Goal: Task Accomplishment & Management: Manage account settings

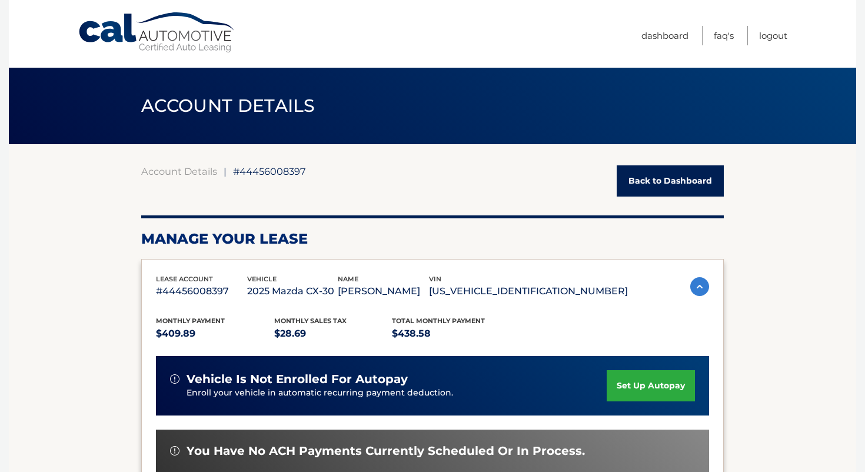
scroll to position [7, 0]
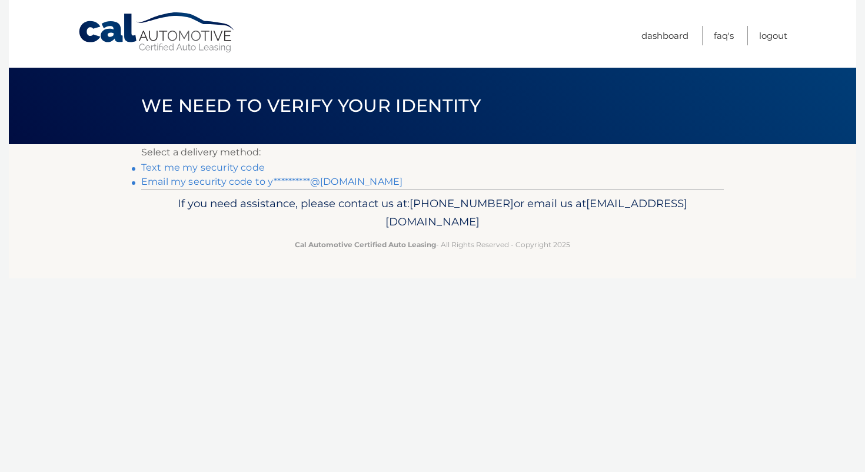
click at [235, 180] on link "**********" at bounding box center [271, 181] width 261 height 11
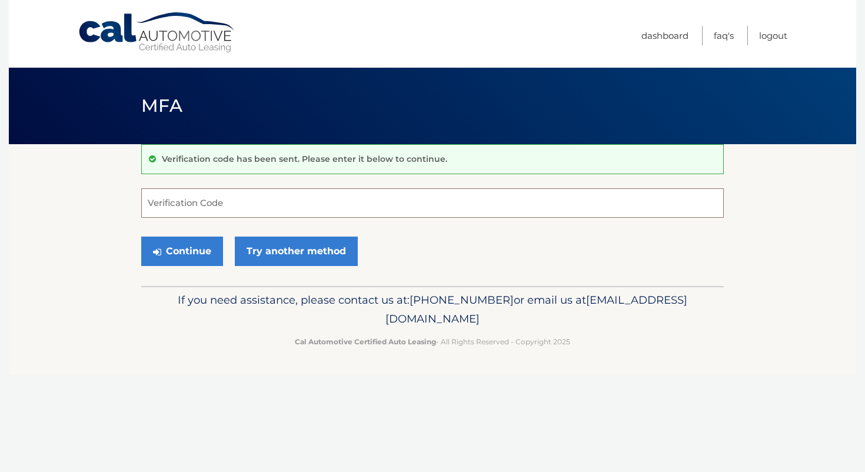
click at [265, 199] on input "Verification Code" at bounding box center [432, 202] width 582 height 29
type input "700325"
click at [141, 236] on button "Continue" at bounding box center [182, 250] width 82 height 29
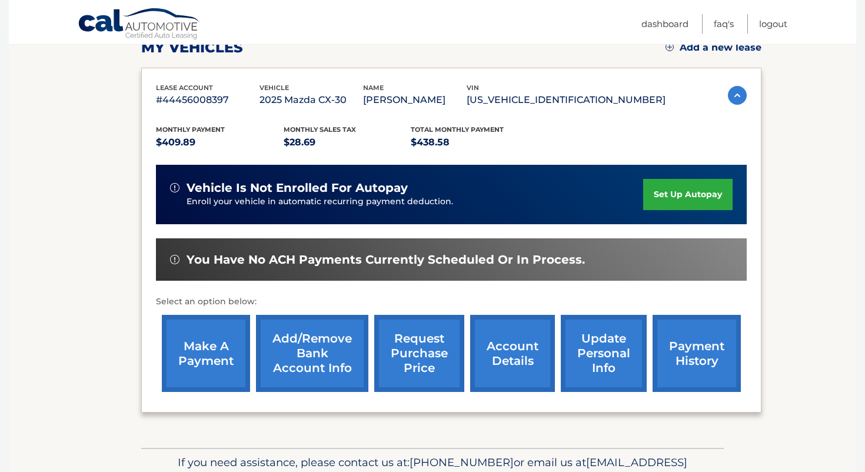
scroll to position [176, 0]
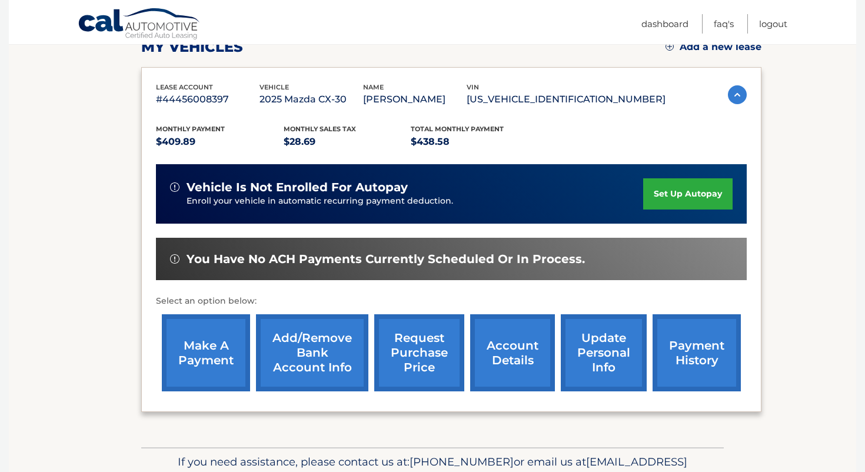
click at [682, 190] on link "set up autopay" at bounding box center [687, 193] width 89 height 31
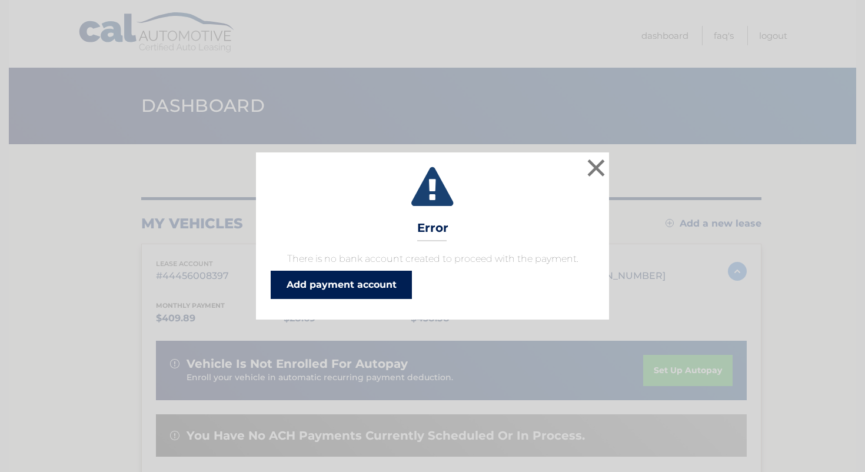
click at [391, 287] on link "Add payment account" at bounding box center [341, 285] width 141 height 28
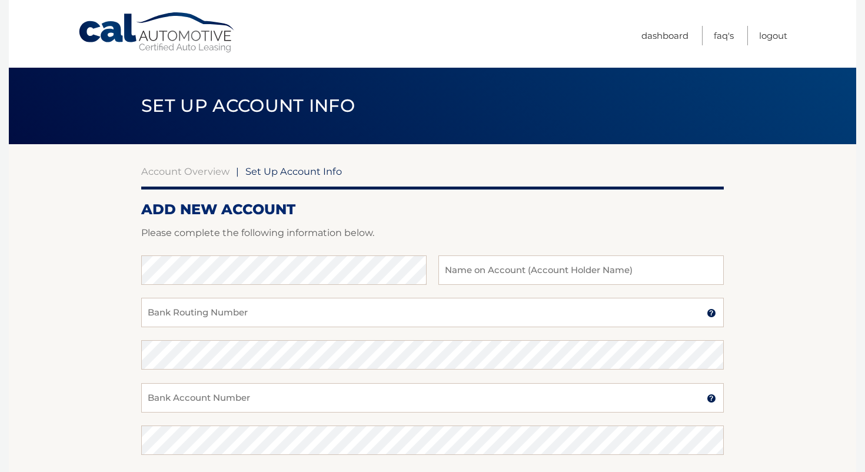
drag, startPoint x: 301, startPoint y: 249, endPoint x: 295, endPoint y: 253, distance: 6.4
click at [301, 249] on div at bounding box center [432, 248] width 582 height 14
click at [505, 272] on input "text" at bounding box center [580, 269] width 285 height 29
type input "[PERSON_NAME]"
click at [325, 308] on input "Bank Routing Number" at bounding box center [432, 312] width 582 height 29
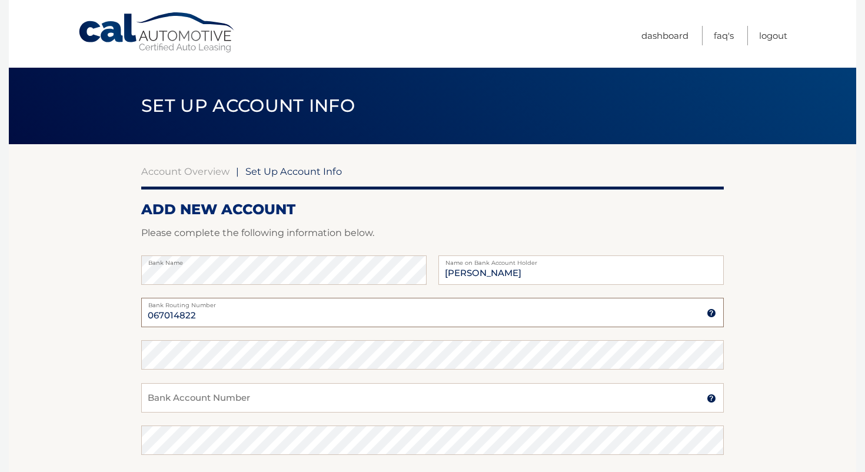
click at [229, 316] on input "067014822" at bounding box center [432, 312] width 582 height 29
type input "067014822"
click at [181, 398] on input "Bank Account Number" at bounding box center [432, 397] width 582 height 29
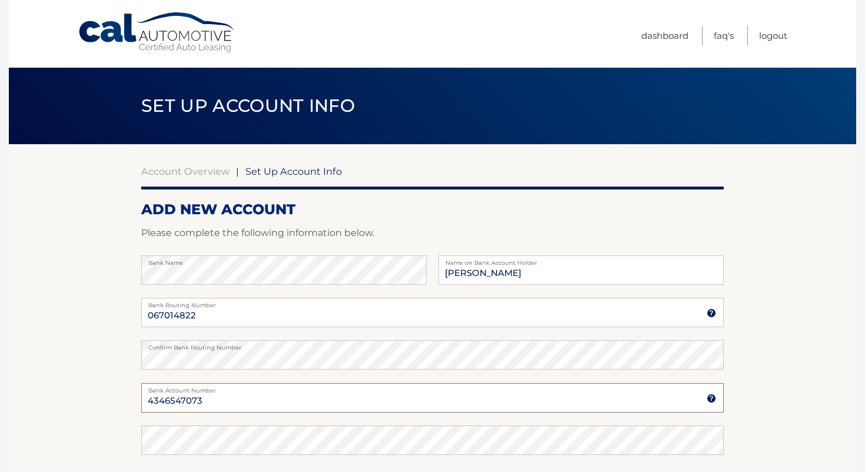
click at [203, 402] on input "4346547073" at bounding box center [432, 397] width 582 height 29
type input "4346547073"
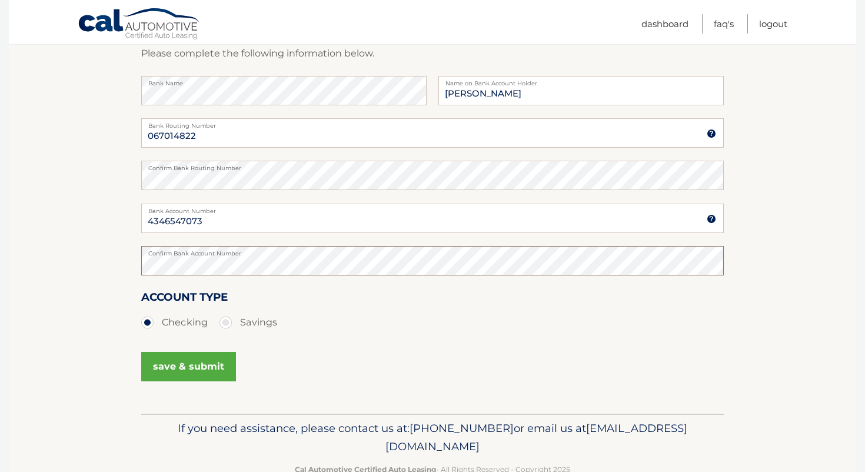
scroll to position [210, 0]
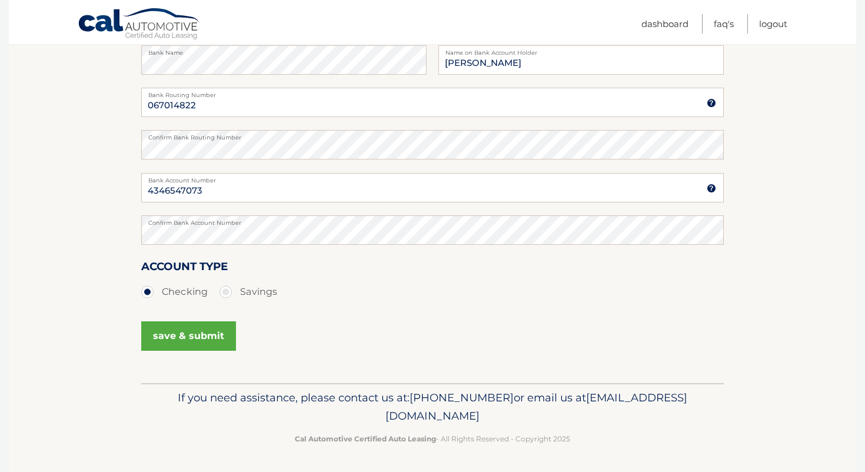
click at [201, 337] on button "save & submit" at bounding box center [188, 335] width 95 height 29
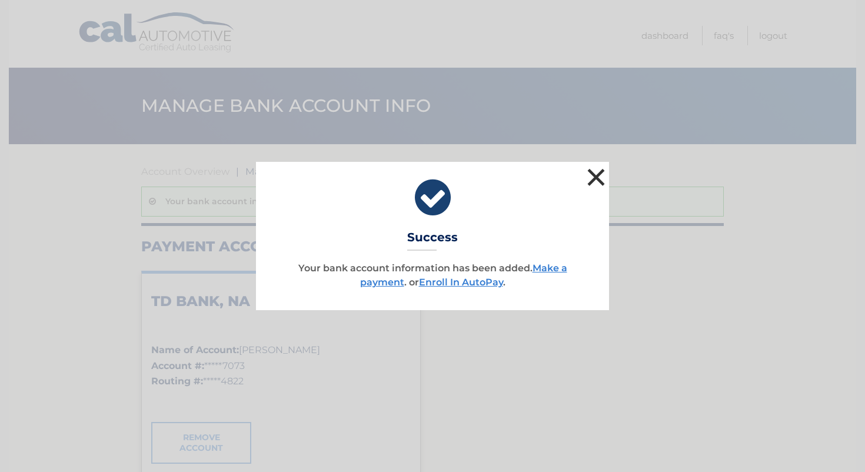
click at [596, 186] on button "×" at bounding box center [596, 177] width 24 height 24
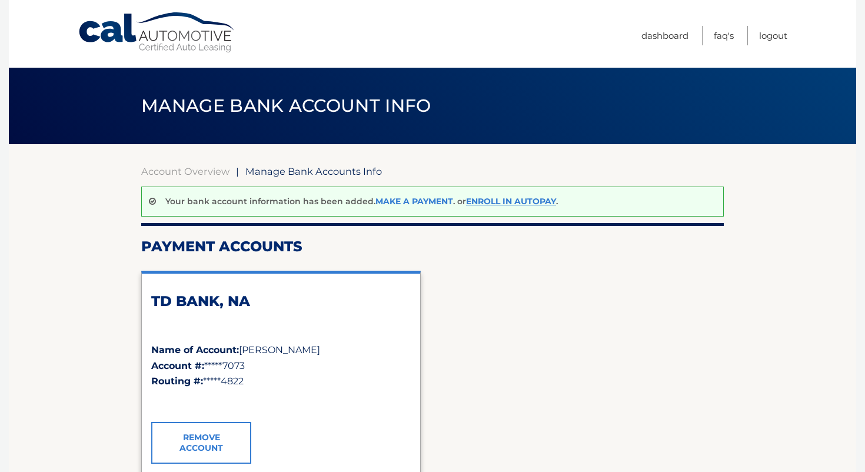
click at [412, 201] on link "Make a payment" at bounding box center [414, 201] width 78 height 11
click at [494, 198] on link "Enroll In AutoPay" at bounding box center [511, 201] width 90 height 11
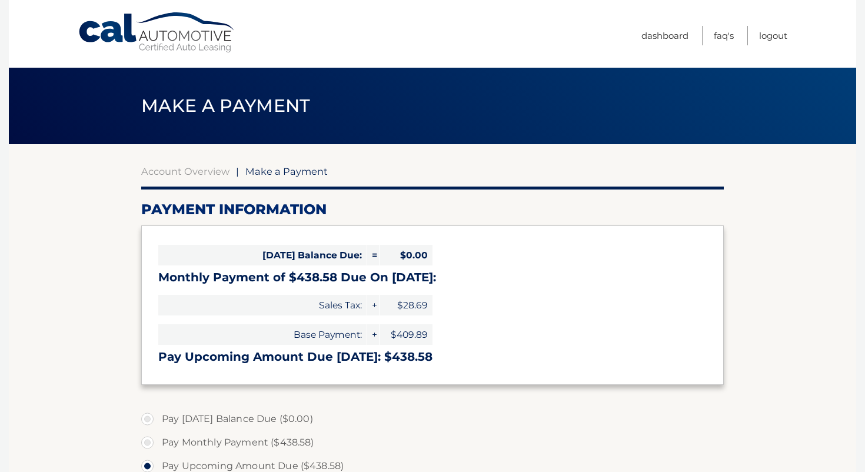
select select "ZGJjZjEyODAtNGM3My00ODNkLTkxNzYtMjBlNTZjMWY3ZjU3"
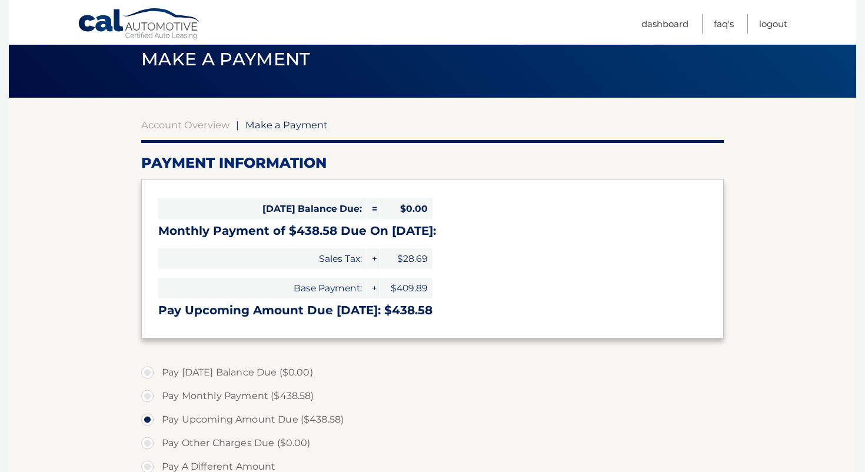
scroll to position [37, 0]
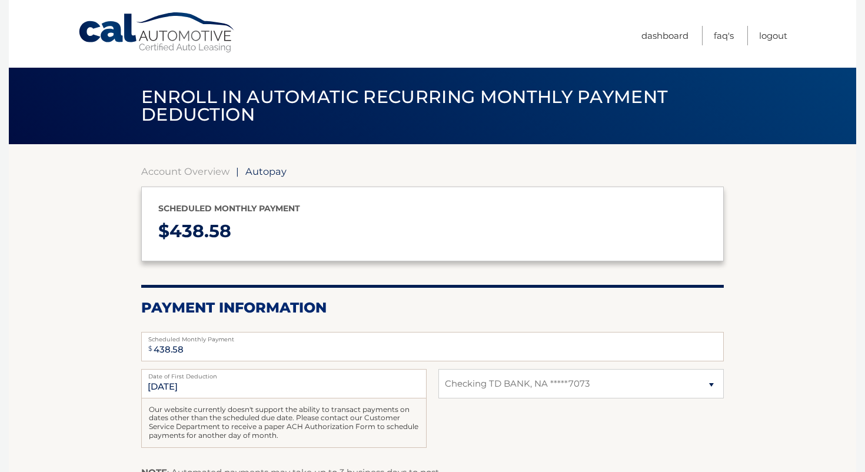
select select "ZGJjZjEyODAtNGM3My00ODNkLTkxNzYtMjBlNTZjMWY3ZjU3"
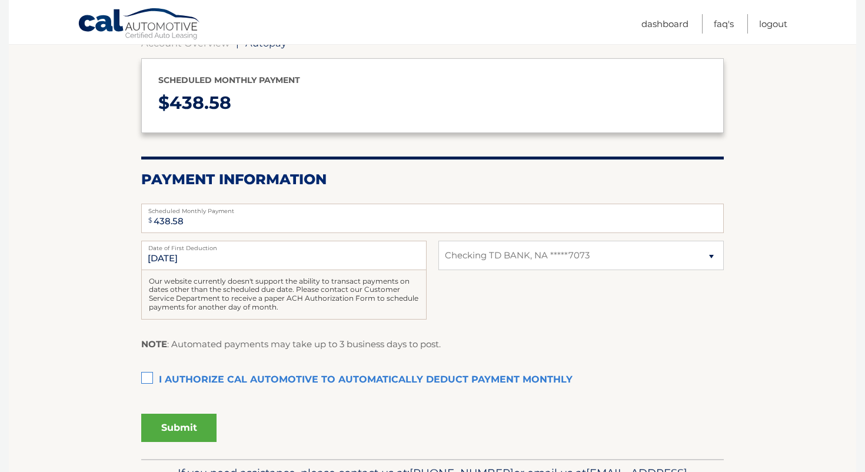
scroll to position [131, 0]
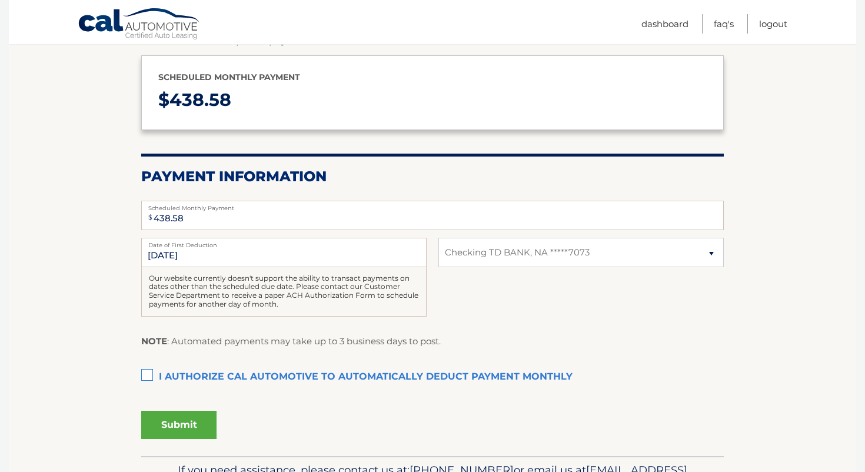
click at [148, 372] on label "I authorize cal automotive to automatically deduct payment monthly This checkbo…" at bounding box center [432, 377] width 582 height 24
click at [0, 0] on input "I authorize cal automotive to automatically deduct payment monthly This checkbo…" at bounding box center [0, 0] width 0 height 0
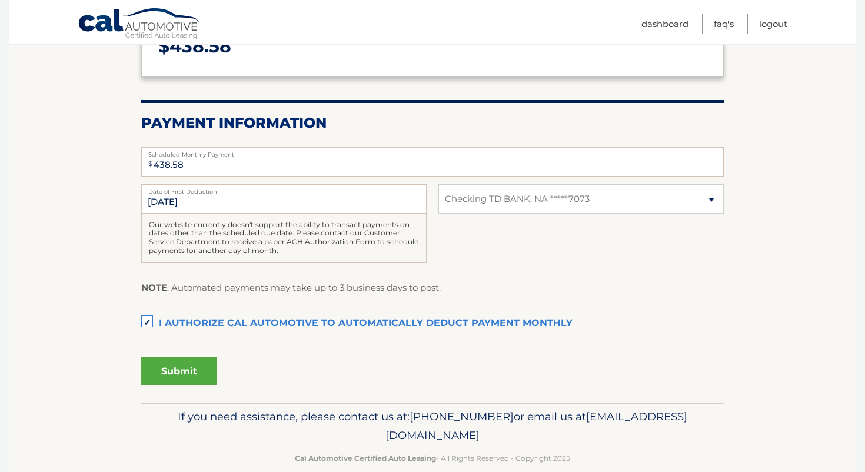
scroll to position [186, 0]
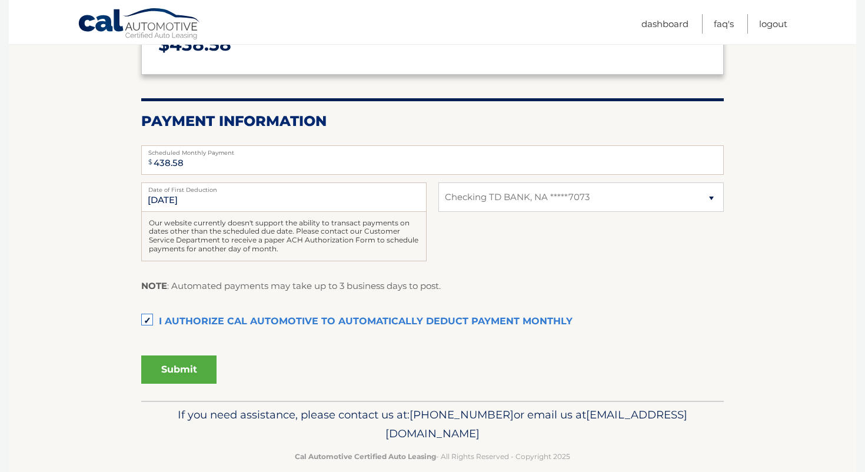
click at [186, 369] on button "Submit" at bounding box center [178, 369] width 75 height 28
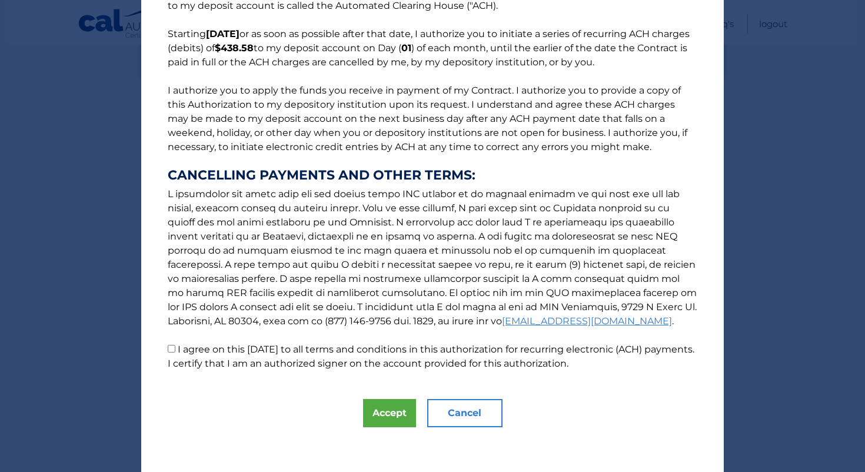
scroll to position [84, 0]
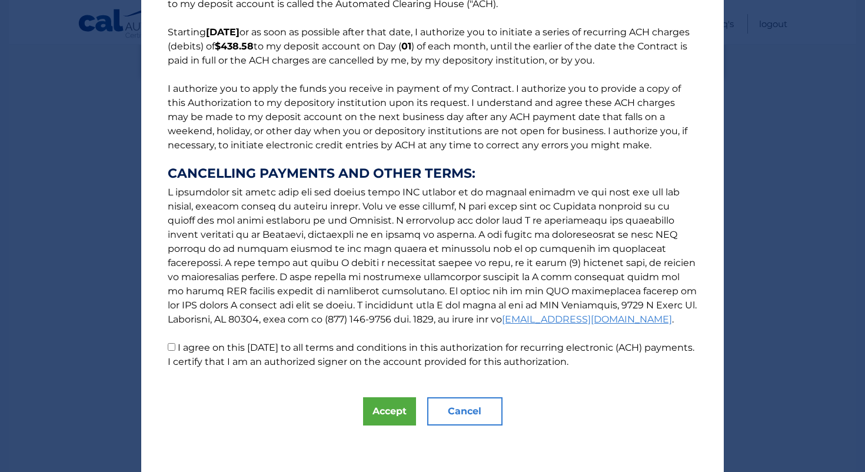
click at [173, 345] on input "I agree on this [DATE] to all terms and conditions in this authorization for re…" at bounding box center [172, 347] width 8 height 8
checkbox input "true"
click at [390, 407] on button "Accept" at bounding box center [389, 411] width 53 height 28
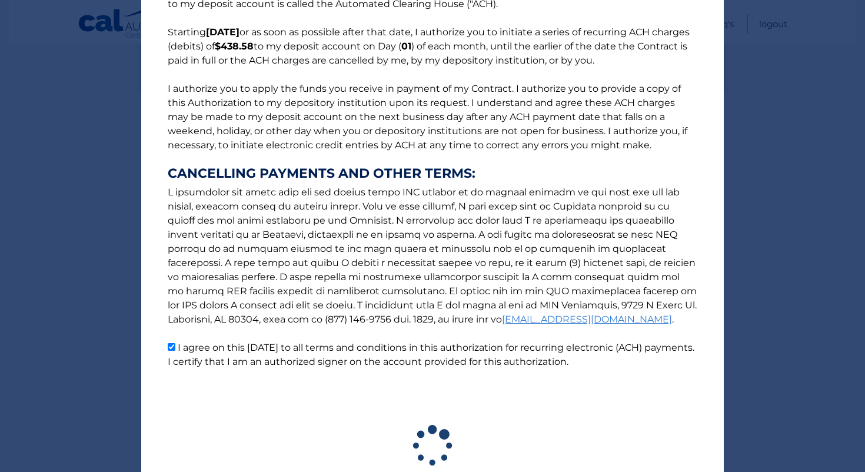
scroll to position [171, 0]
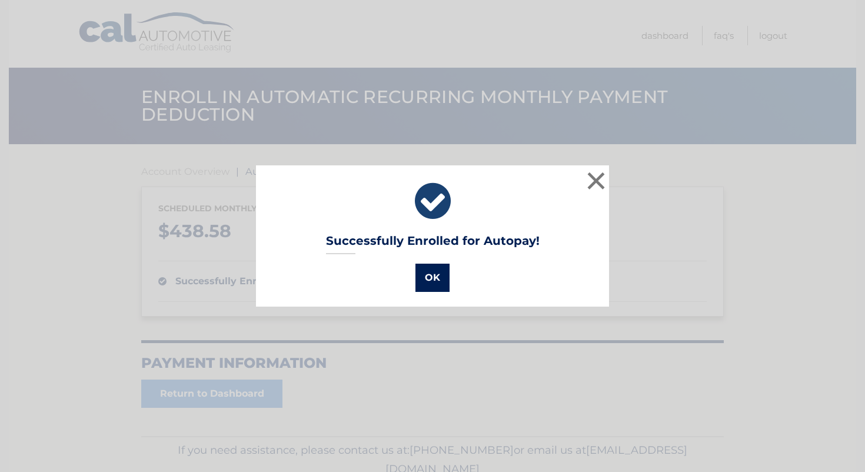
click at [435, 275] on button "OK" at bounding box center [432, 277] width 34 height 28
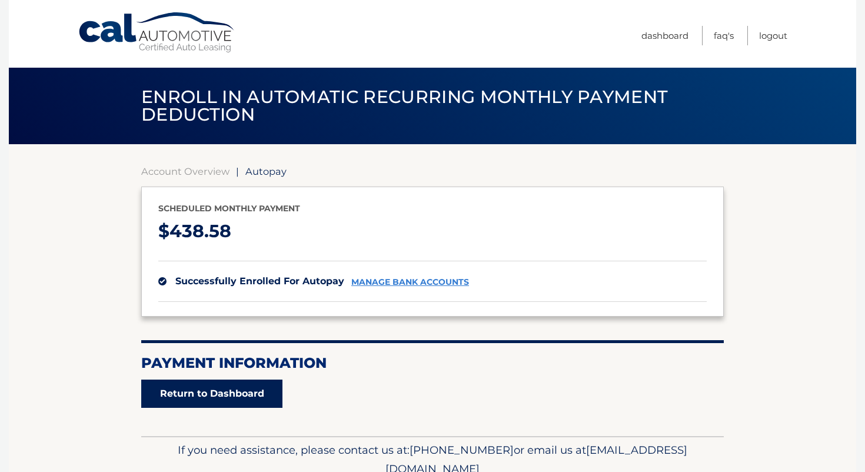
click at [172, 386] on link "Return to Dashboard" at bounding box center [211, 393] width 141 height 28
